Goal: Transaction & Acquisition: Purchase product/service

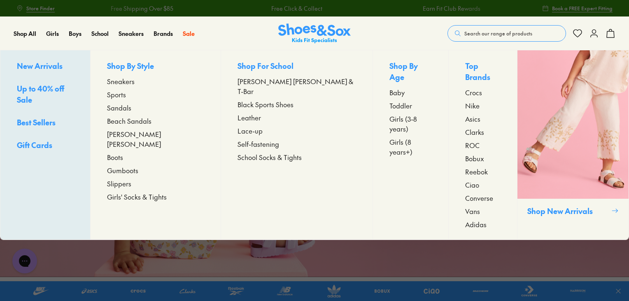
click at [135, 82] on span "Sneakers" at bounding box center [121, 81] width 28 height 10
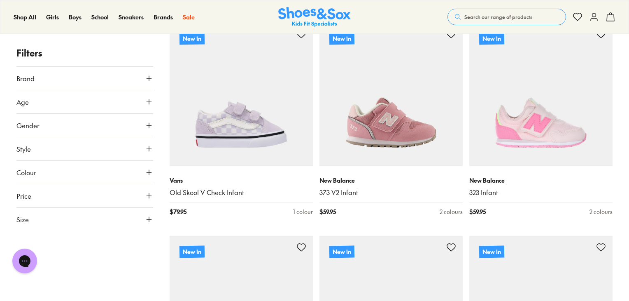
scroll to position [170, 0]
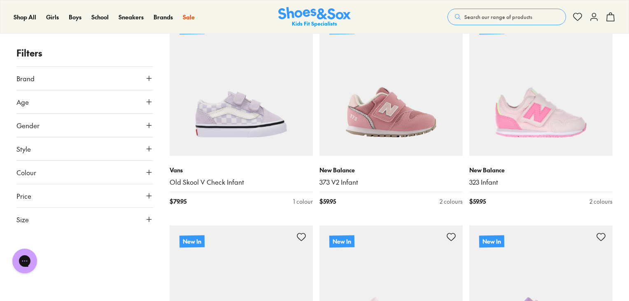
click at [139, 126] on button "Gender" at bounding box center [84, 125] width 137 height 23
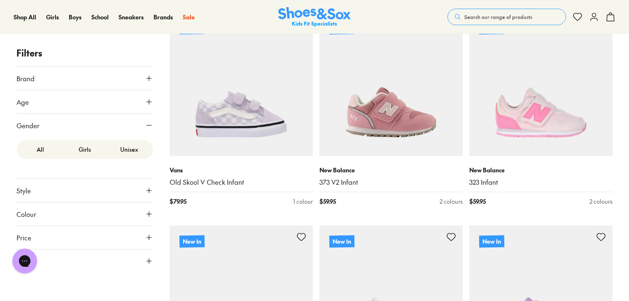
click at [139, 126] on button "Gender" at bounding box center [84, 125] width 137 height 23
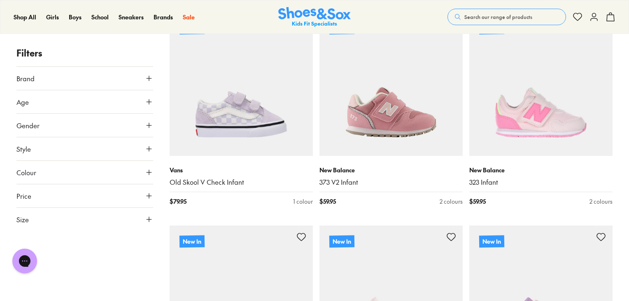
click at [145, 126] on icon at bounding box center [149, 125] width 8 height 8
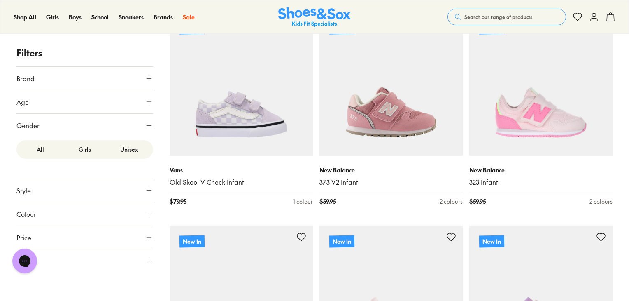
click at [89, 150] on label "Girls" at bounding box center [85, 149] width 44 height 15
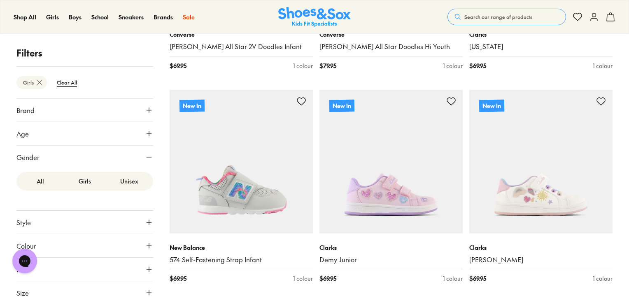
scroll to position [520, 0]
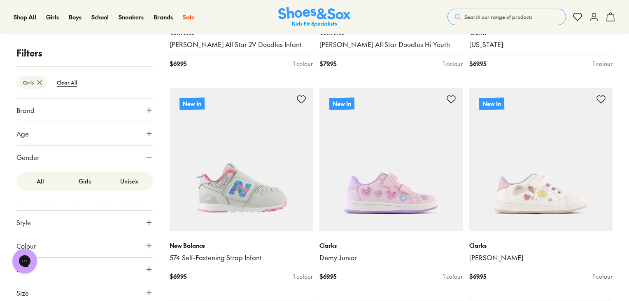
drag, startPoint x: 163, startPoint y: 218, endPoint x: 163, endPoint y: 229, distance: 11.5
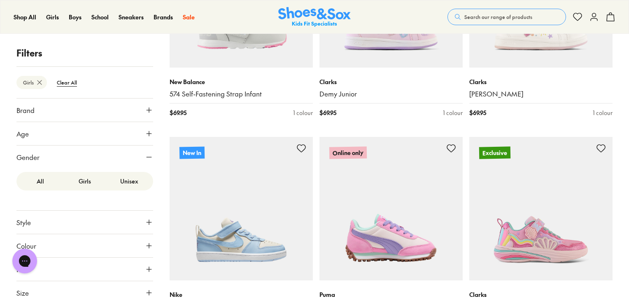
scroll to position [685, 0]
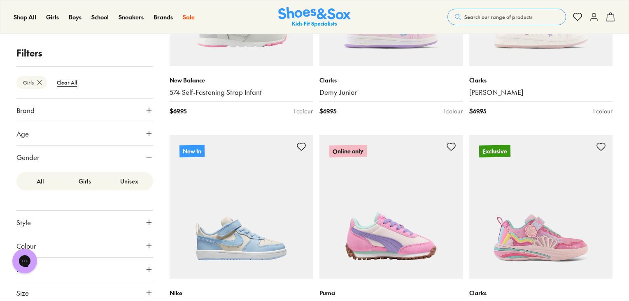
drag, startPoint x: 163, startPoint y: 229, endPoint x: 159, endPoint y: 244, distance: 15.3
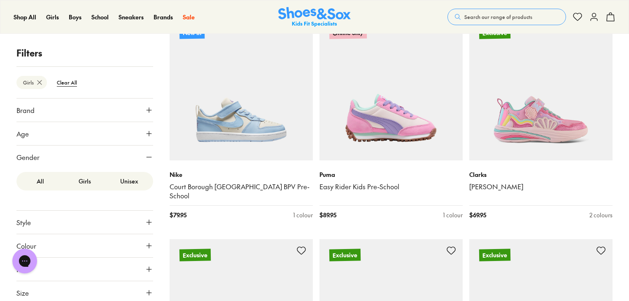
scroll to position [809, 0]
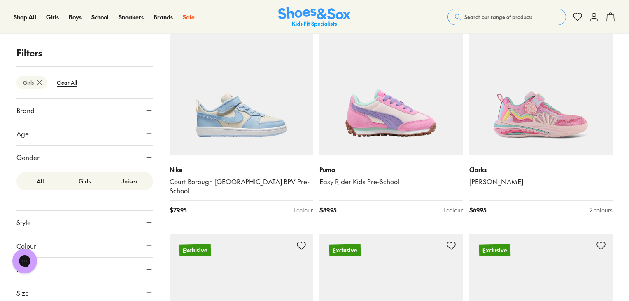
drag, startPoint x: 159, startPoint y: 244, endPoint x: 166, endPoint y: 40, distance: 204.7
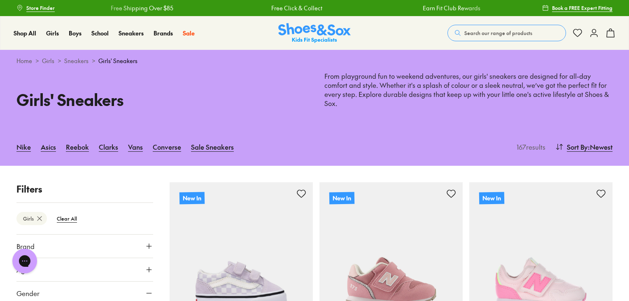
scroll to position [0, 0]
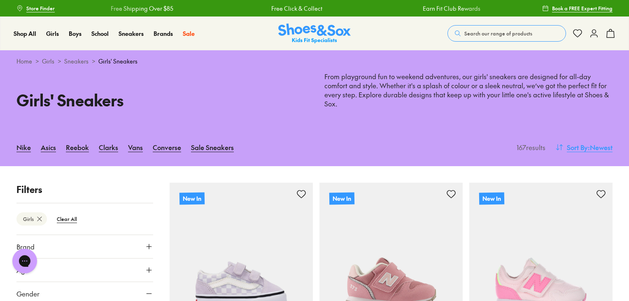
click at [589, 142] on span ": Newest" at bounding box center [600, 147] width 25 height 10
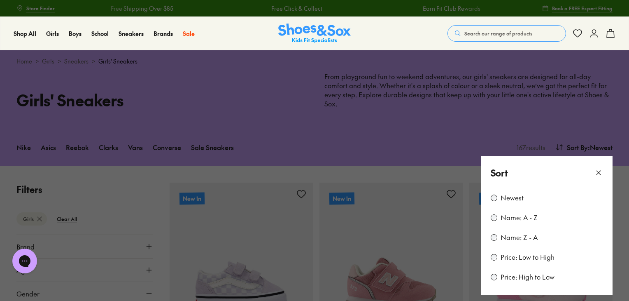
click at [533, 252] on label "Price: Low to High" at bounding box center [528, 256] width 54 height 9
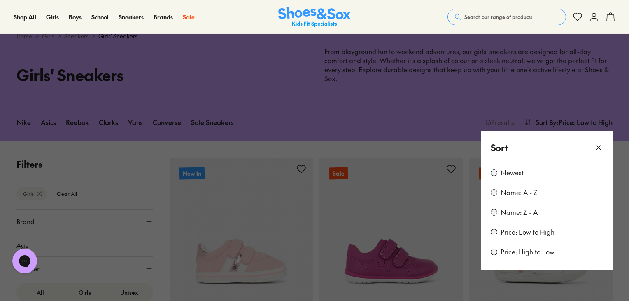
click at [618, 223] on button at bounding box center [314, 150] width 629 height 301
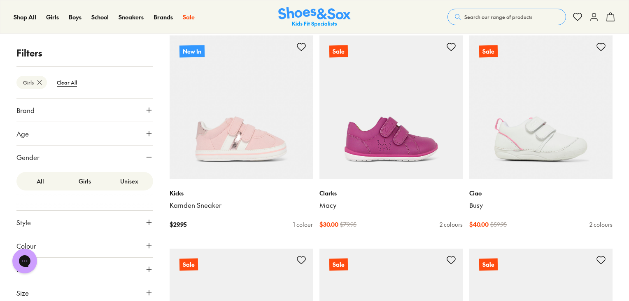
scroll to position [2, 0]
click at [147, 154] on use at bounding box center [149, 154] width 5 height 0
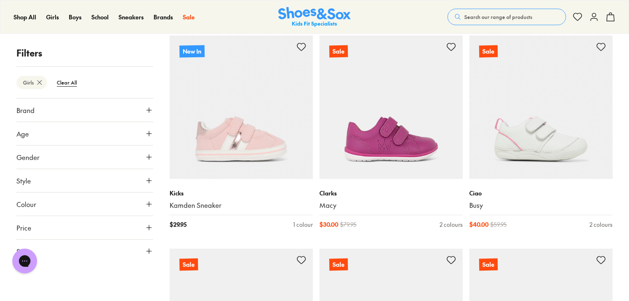
scroll to position [0, 0]
click at [147, 154] on icon at bounding box center [149, 157] width 8 height 8
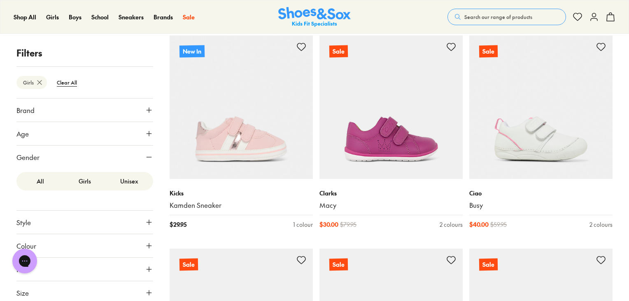
click at [132, 184] on label "Unisex" at bounding box center [129, 180] width 44 height 15
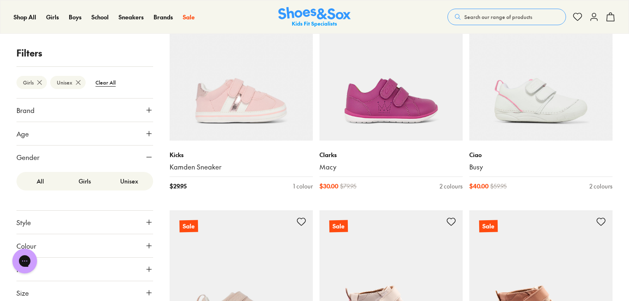
scroll to position [197, 0]
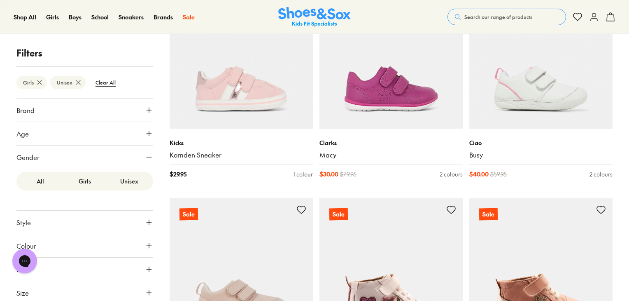
click at [147, 157] on icon at bounding box center [149, 157] width 8 height 8
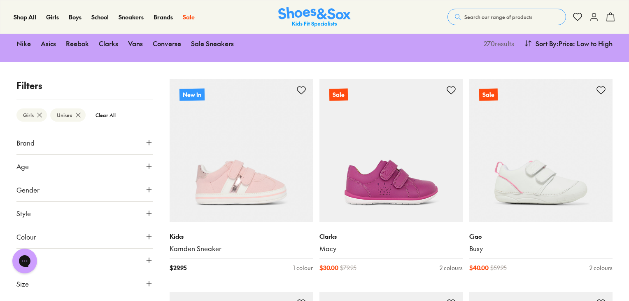
scroll to position [104, 0]
click at [149, 280] on use at bounding box center [149, 282] width 5 height 5
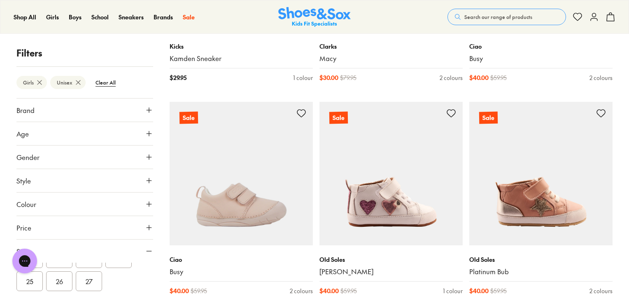
scroll to position [119, 0]
click at [65, 287] on button "26" at bounding box center [59, 285] width 26 height 20
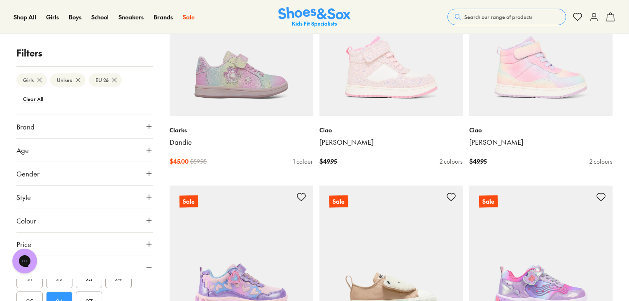
scroll to position [212, 0]
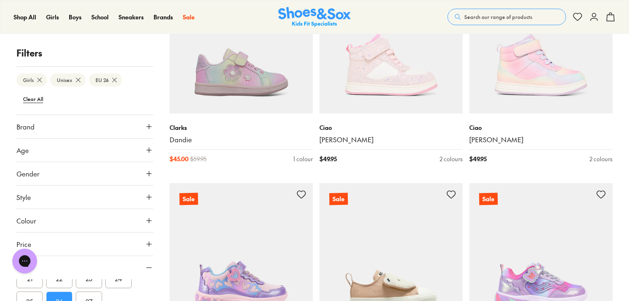
click at [91, 297] on button "27" at bounding box center [89, 301] width 26 height 20
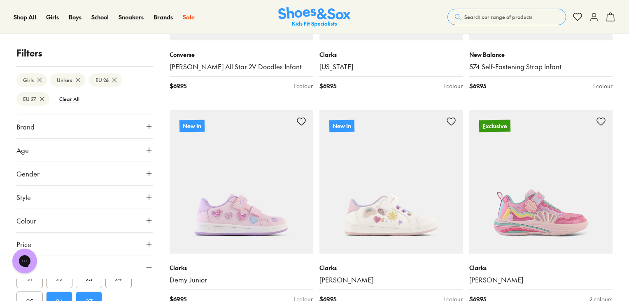
scroll to position [1998, 0]
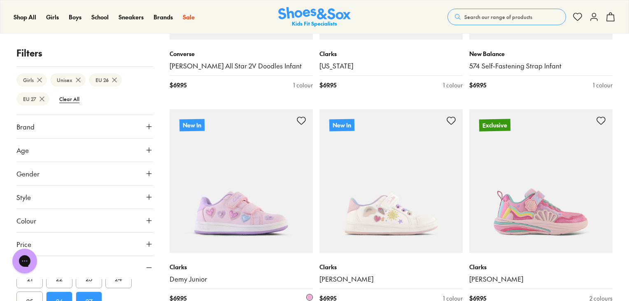
drag, startPoint x: 621, startPoint y: 250, endPoint x: 249, endPoint y: 265, distance: 372.5
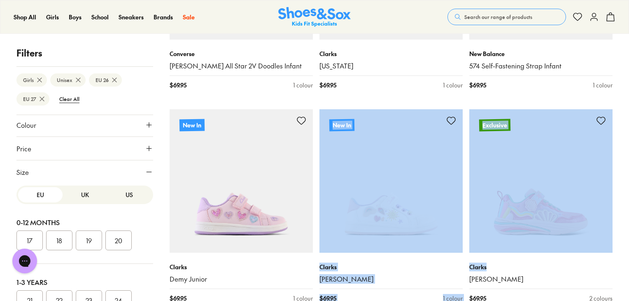
scroll to position [0, 0]
click at [79, 193] on button "UK" at bounding box center [85, 195] width 44 height 15
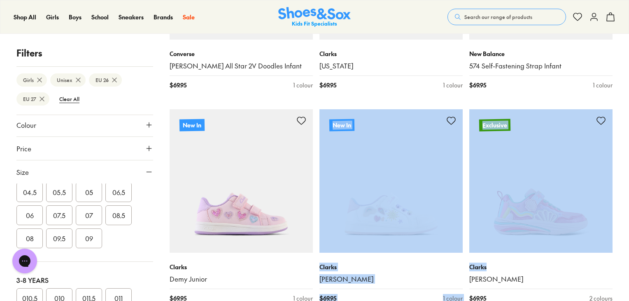
scroll to position [137, 0]
click at [87, 238] on button "09" at bounding box center [89, 234] width 26 height 20
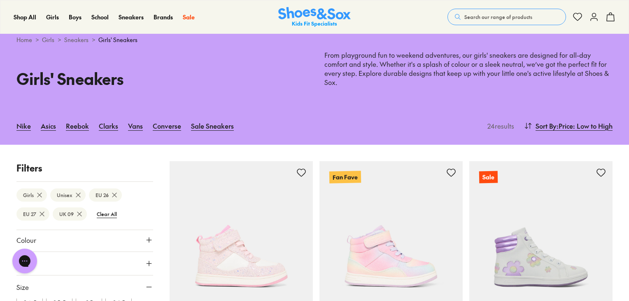
scroll to position [135, 0]
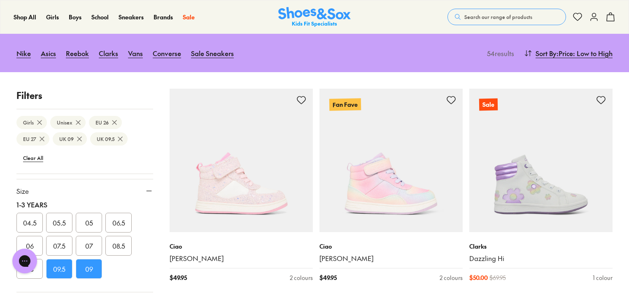
scroll to position [120, 0]
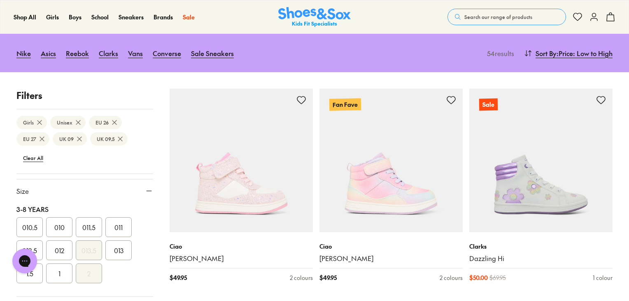
scroll to position [233, 0]
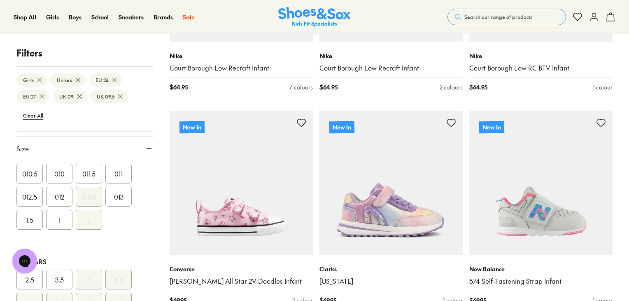
scroll to position [1570, 0]
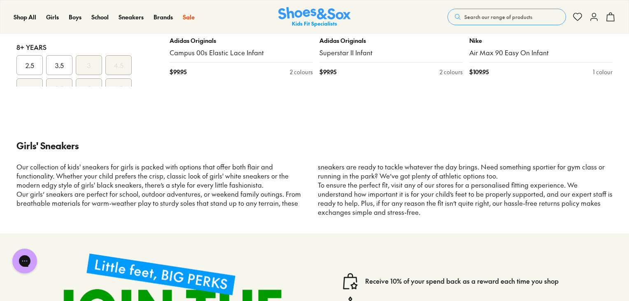
scroll to position [3945, 0]
